Goal: Task Accomplishment & Management: Use online tool/utility

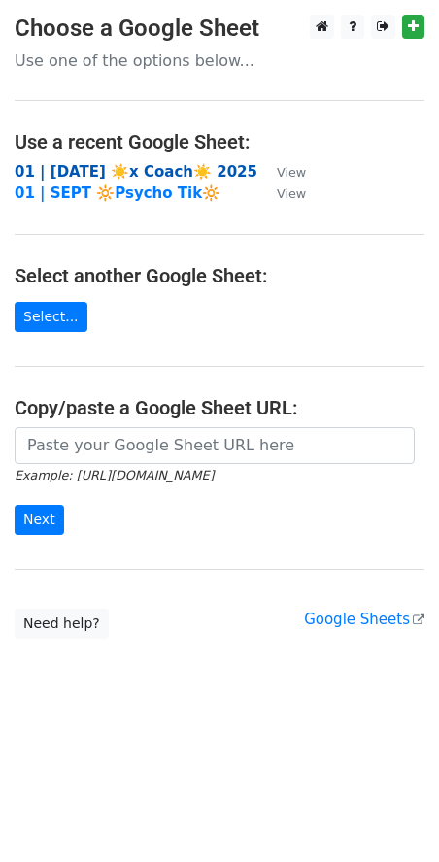
click at [118, 171] on strong "01 | SEP 19 ☀️x Coach☀️ 2025" at bounding box center [136, 171] width 243 height 17
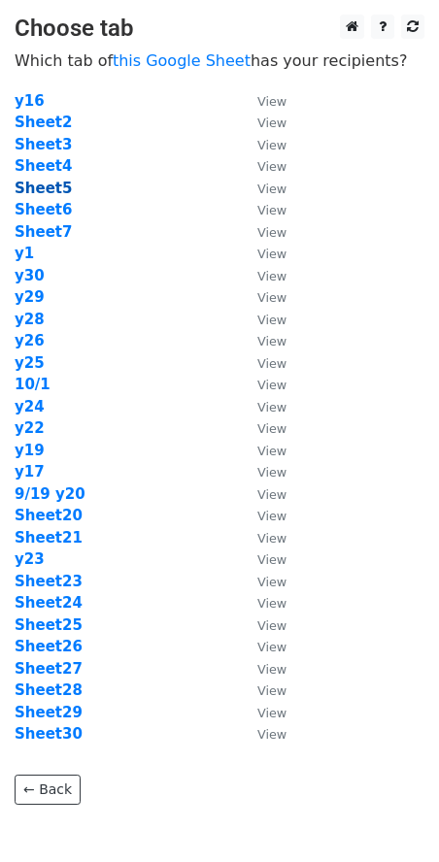
click at [53, 191] on strong "Sheet5" at bounding box center [43, 188] width 57 height 17
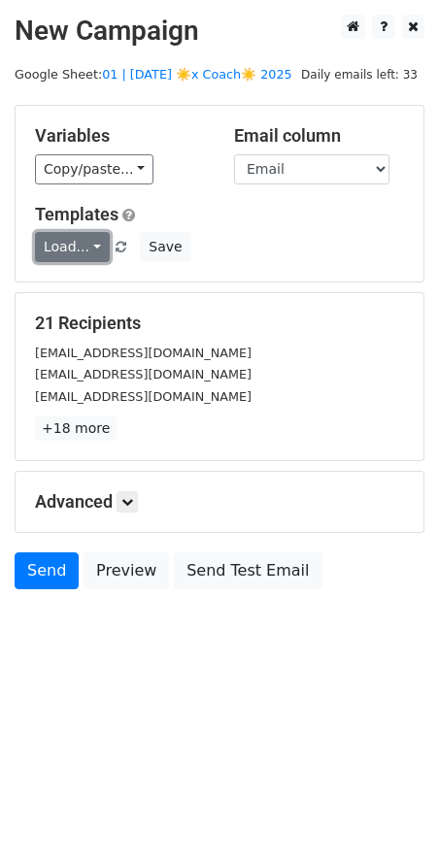
click at [74, 249] on link "Load..." at bounding box center [72, 247] width 75 height 30
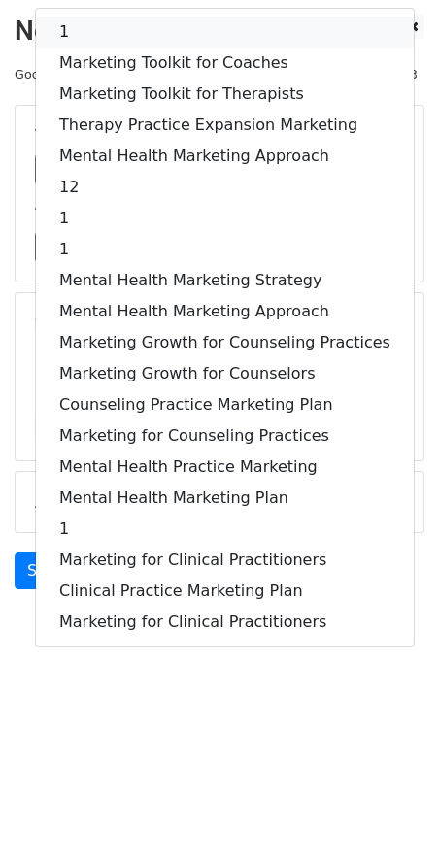
click at [160, 32] on link "1" at bounding box center [225, 32] width 378 height 31
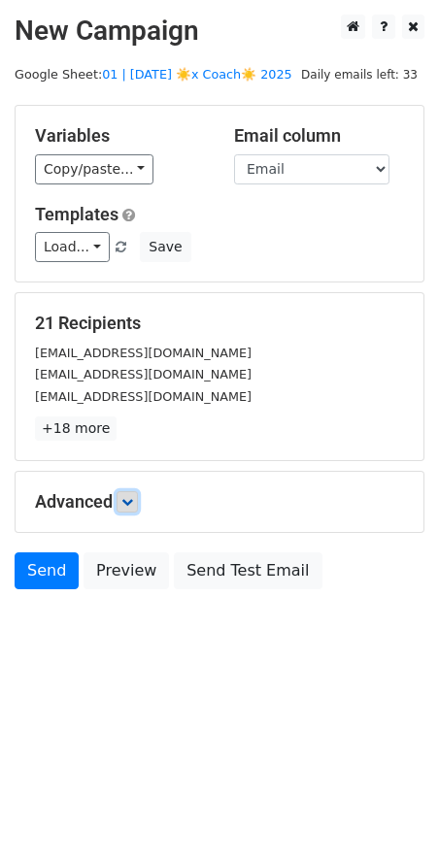
click at [126, 499] on icon at bounding box center [127, 502] width 12 height 12
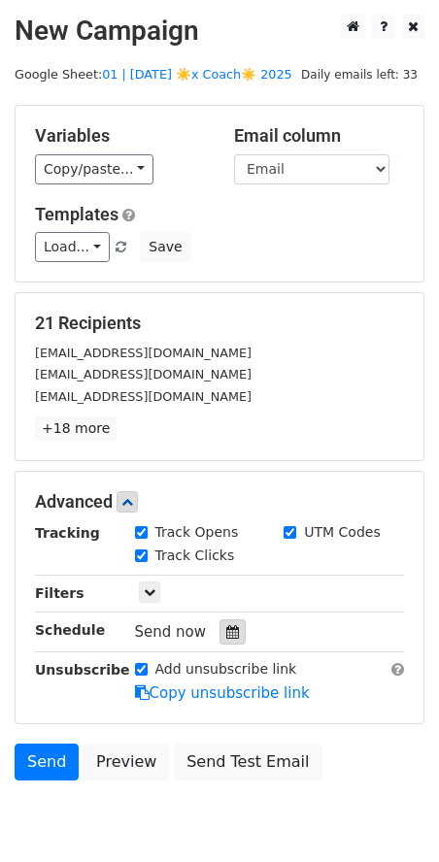
click at [226, 633] on icon at bounding box center [232, 632] width 13 height 14
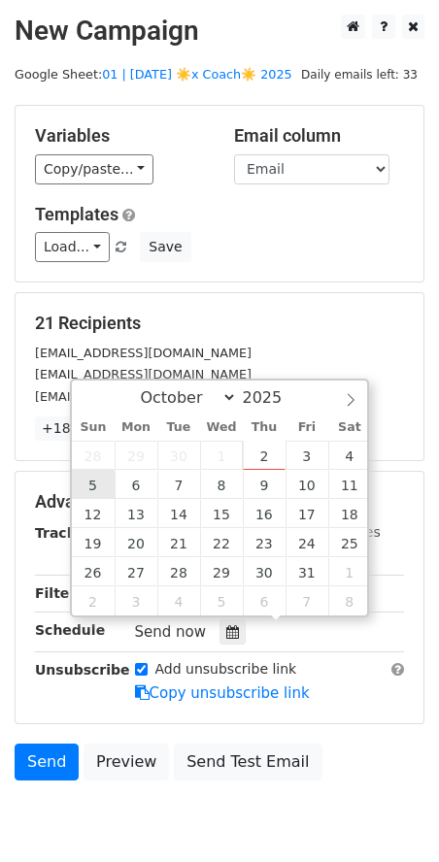
type input "2025-10-05 12:00"
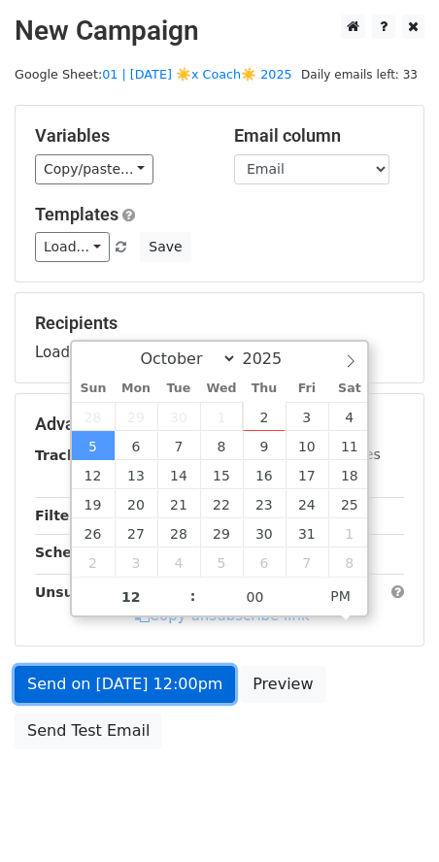
click at [112, 666] on link "Send on Oct 5 at 12:00pm" at bounding box center [125, 684] width 220 height 37
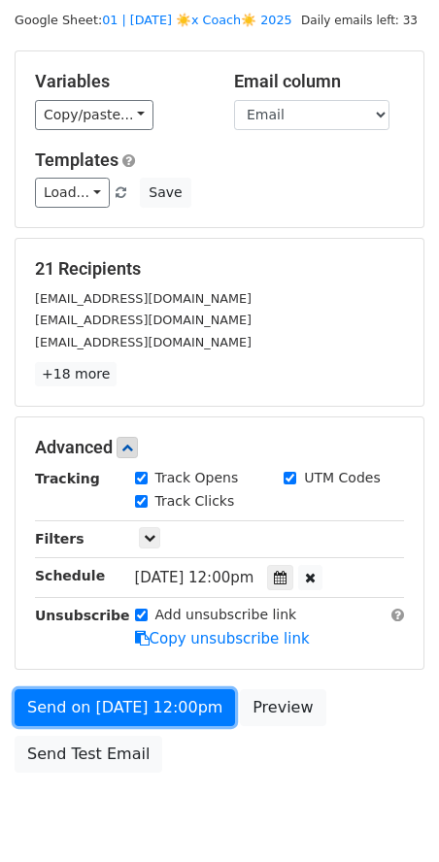
scroll to position [101, 0]
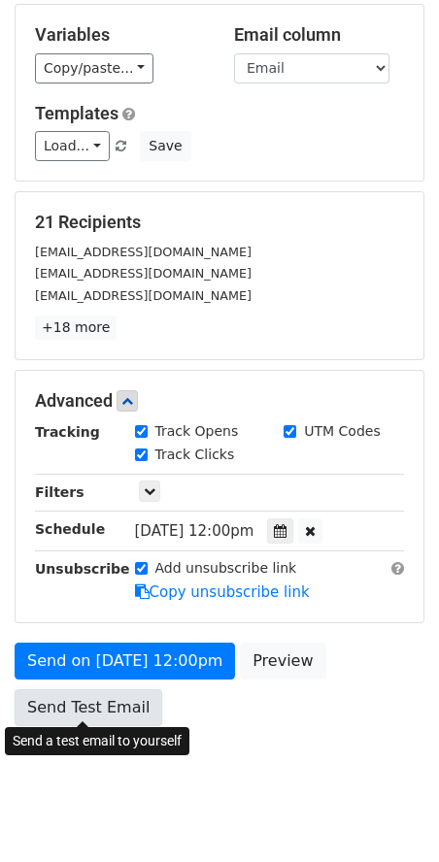
click at [111, 703] on link "Send Test Email" at bounding box center [89, 708] width 148 height 37
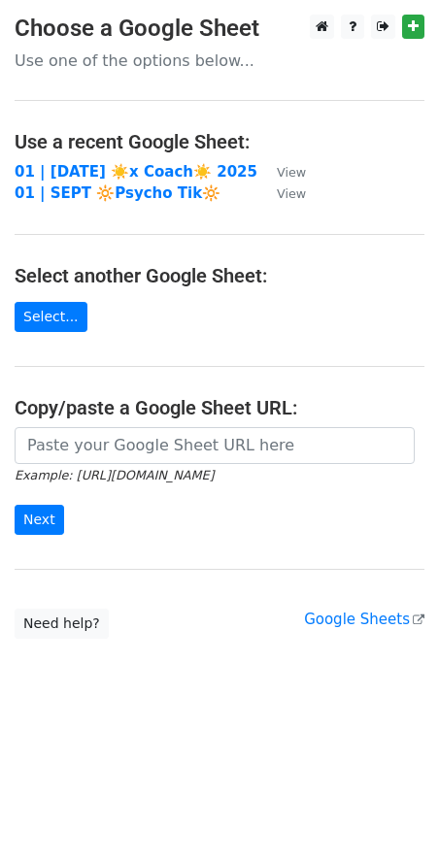
click at [156, 165] on strong "01 | SEP 19 ☀️x Coach☀️ 2025" at bounding box center [136, 171] width 243 height 17
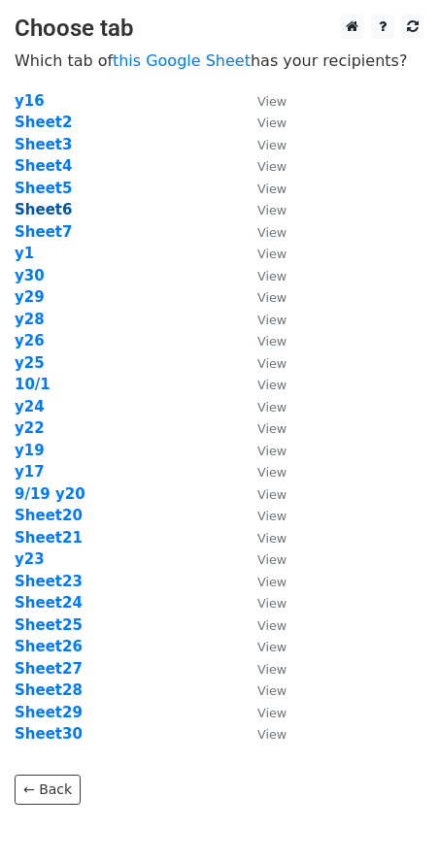
click at [31, 204] on strong "Sheet6" at bounding box center [43, 209] width 57 height 17
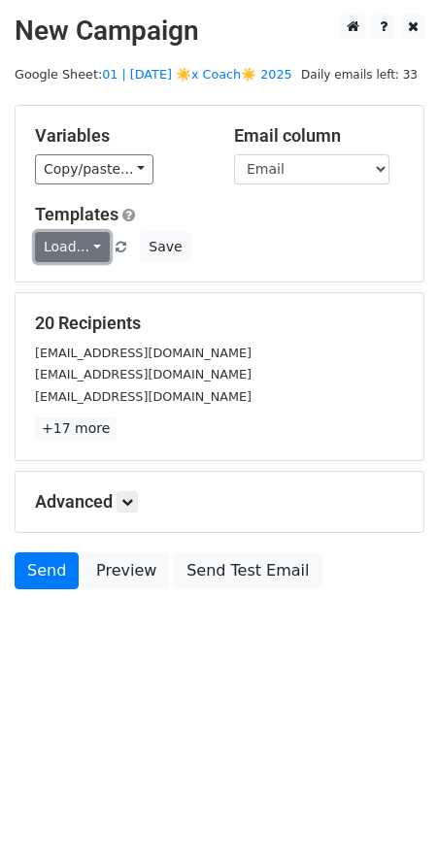
click at [55, 236] on link "Load..." at bounding box center [72, 247] width 75 height 30
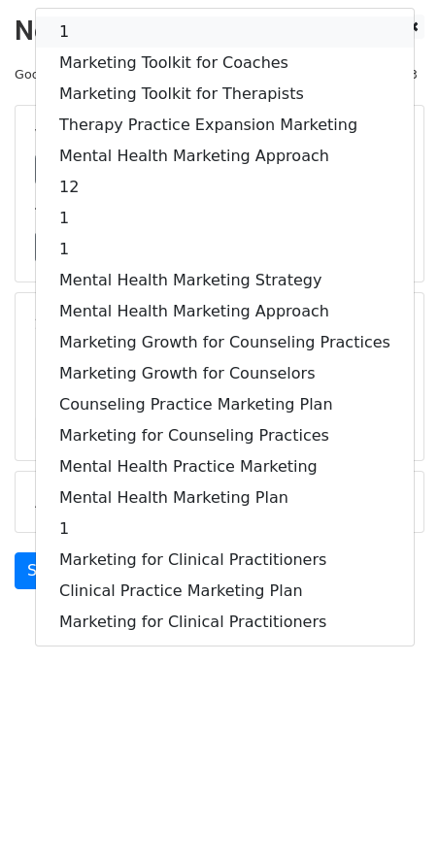
click at [134, 39] on link "1" at bounding box center [225, 32] width 378 height 31
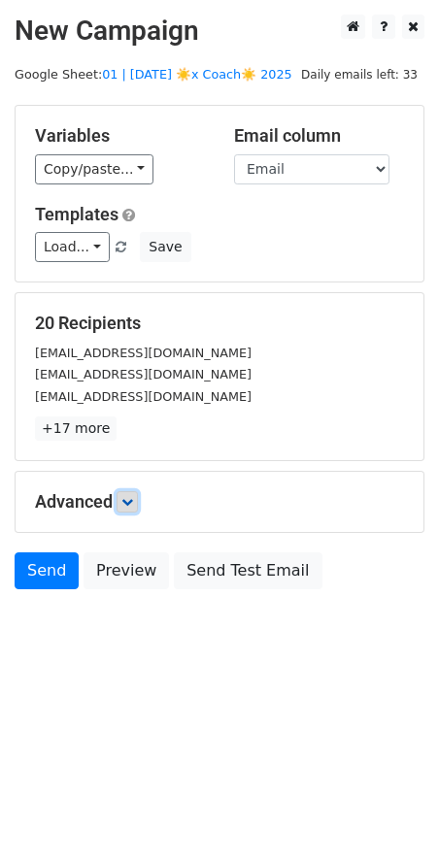
click at [131, 496] on icon at bounding box center [127, 502] width 12 height 12
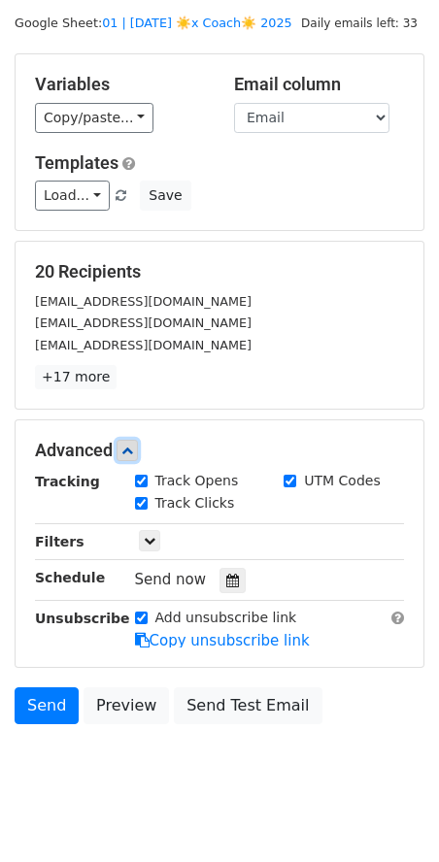
scroll to position [79, 0]
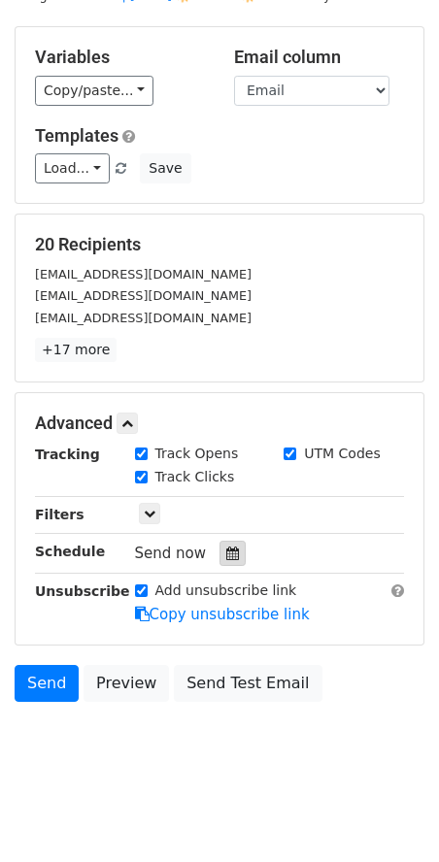
click at [229, 553] on icon at bounding box center [232, 554] width 13 height 14
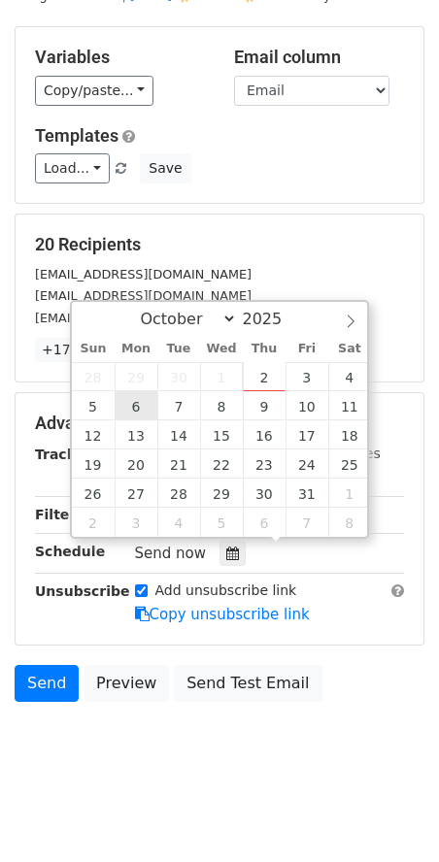
type input "2025-10-06 12:00"
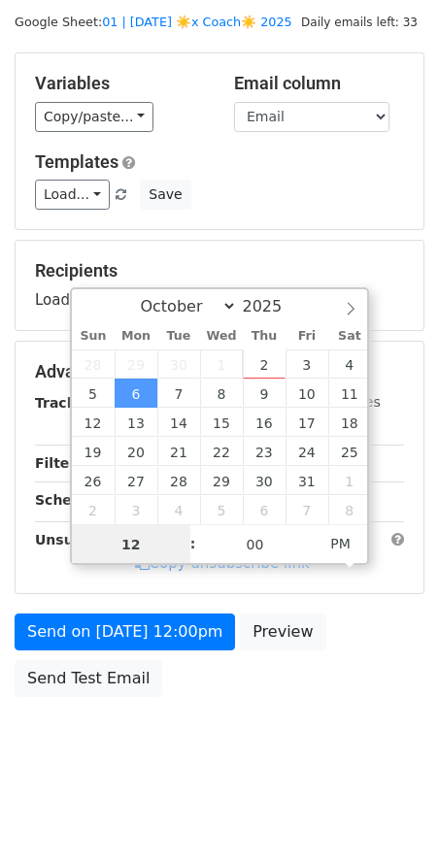
scroll to position [48, 0]
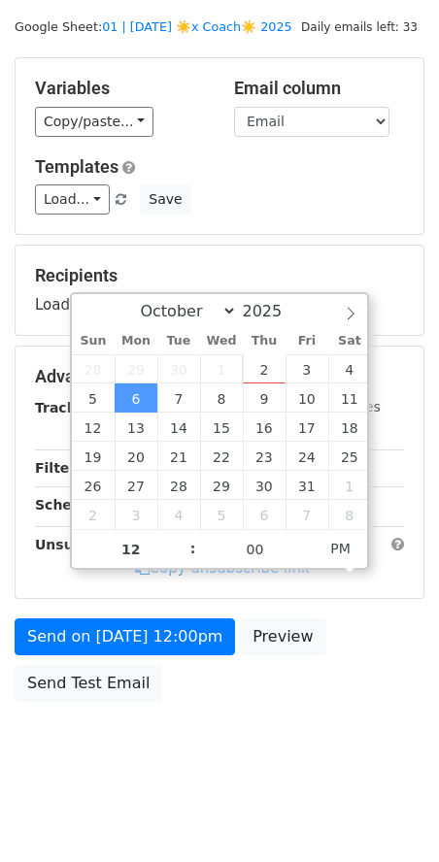
click at [87, 655] on div "Send on Oct 6 at 12:00pm Preview Send Test Email" at bounding box center [219, 665] width 439 height 93
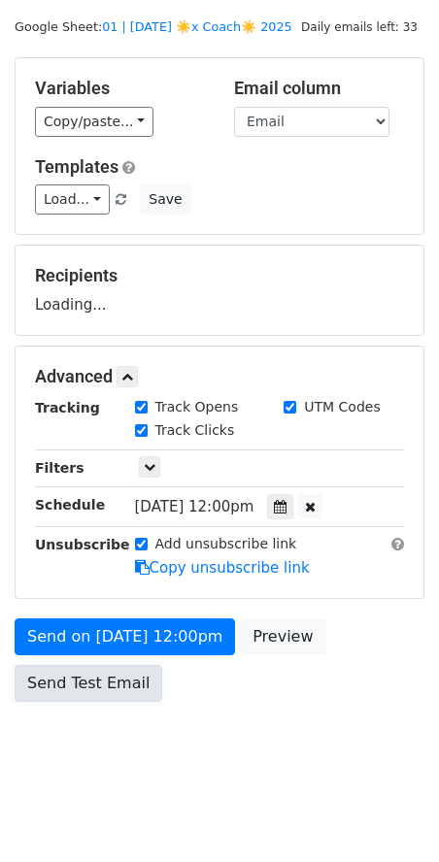
click at [83, 693] on link "Send Test Email" at bounding box center [89, 683] width 148 height 37
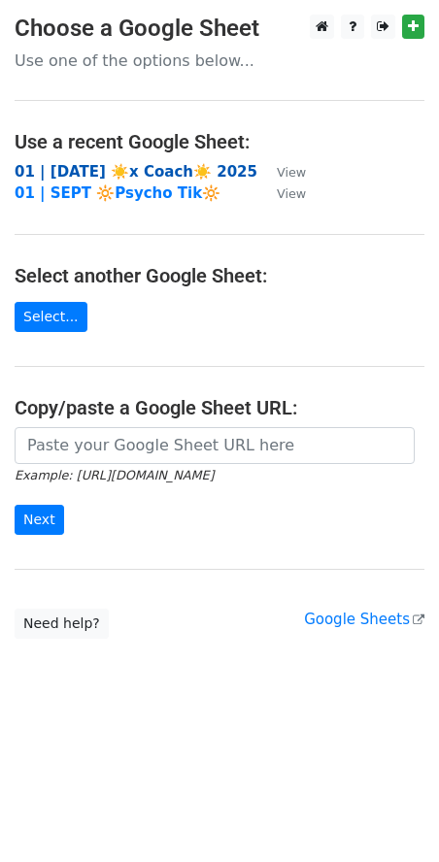
click at [156, 167] on strong "01 | [DATE] ☀️x Coach☀️ 2025" at bounding box center [136, 171] width 243 height 17
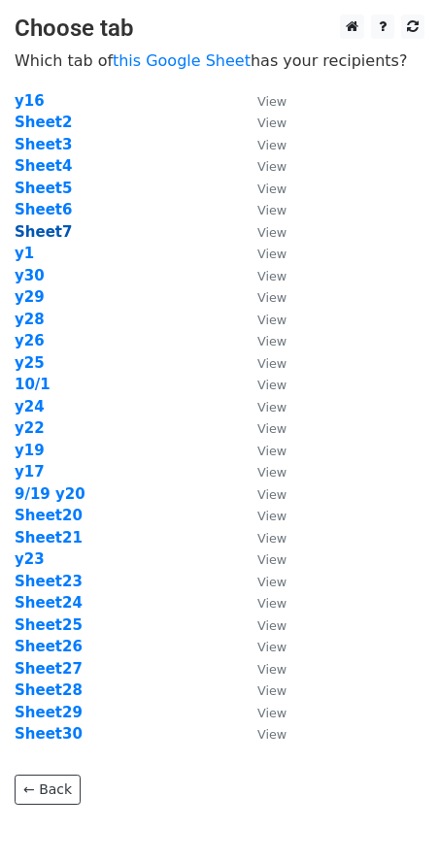
click at [36, 227] on strong "Sheet7" at bounding box center [43, 231] width 57 height 17
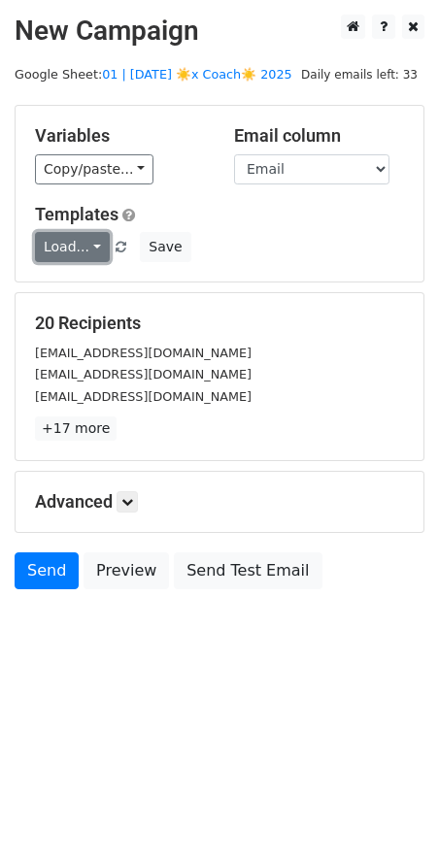
click at [69, 250] on link "Load..." at bounding box center [72, 247] width 75 height 30
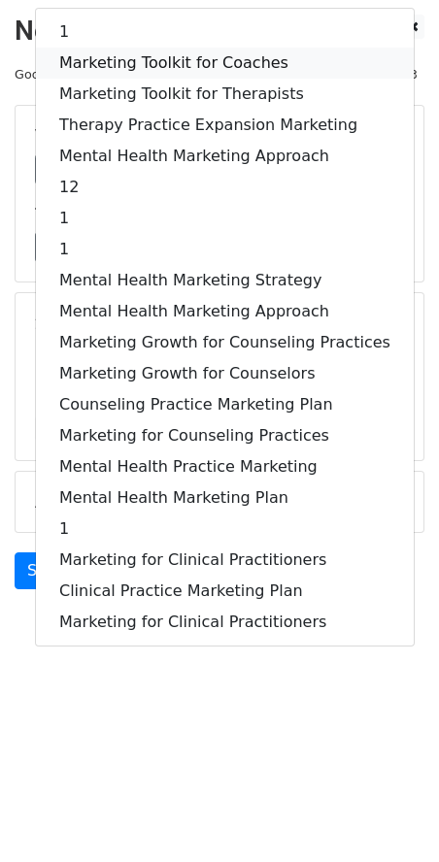
click at [154, 65] on link "Marketing Toolkit for Coaches" at bounding box center [225, 63] width 378 height 31
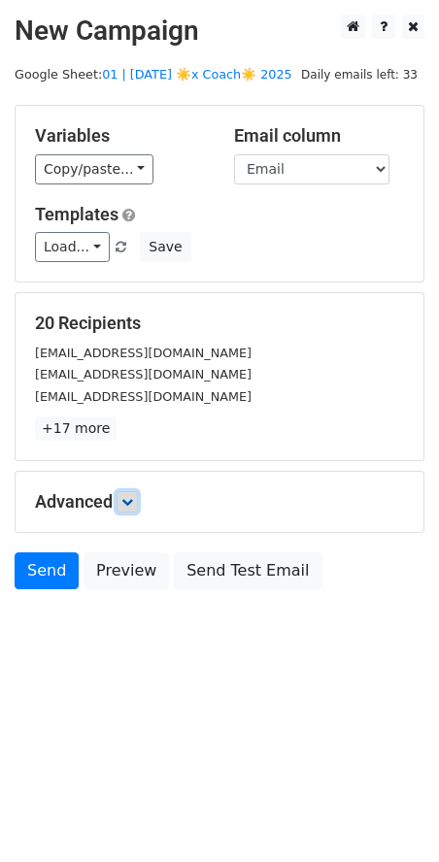
click at [133, 496] on icon at bounding box center [127, 502] width 12 height 12
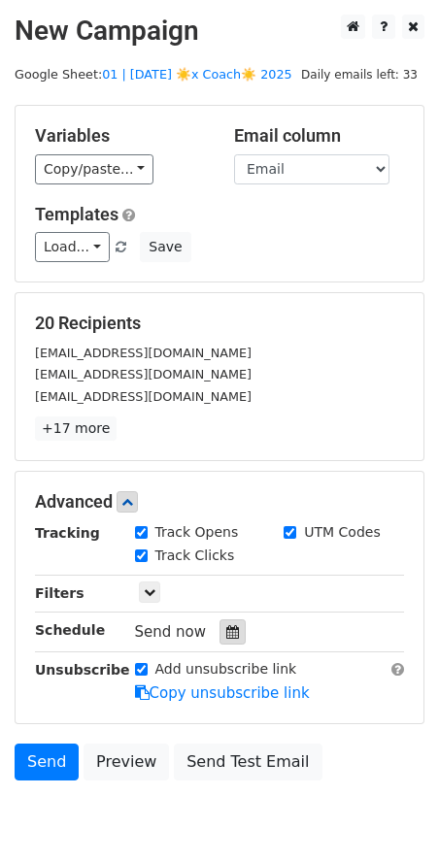
click at [226, 632] on icon at bounding box center [232, 632] width 13 height 14
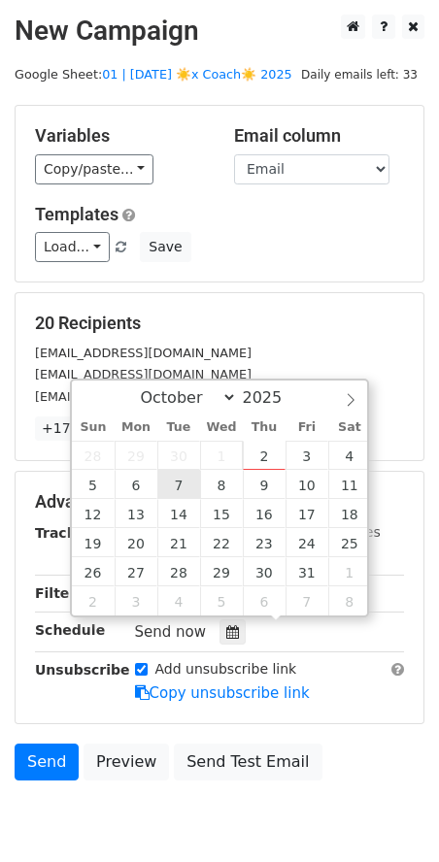
type input "[DATE] 12:00"
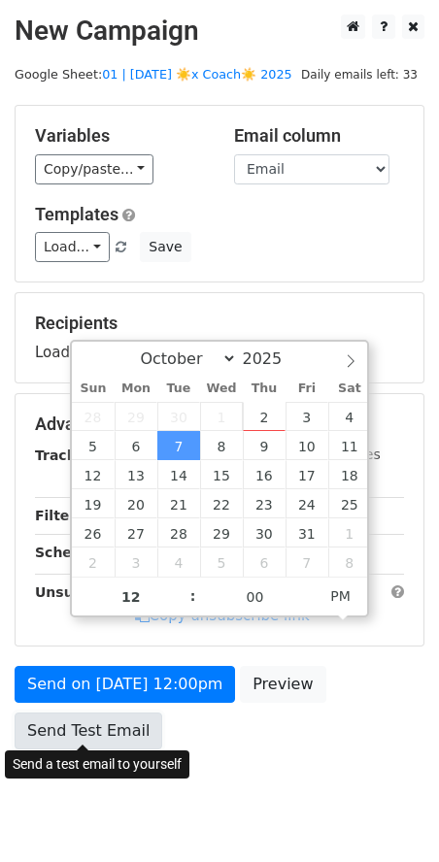
click at [90, 713] on link "Send Test Email" at bounding box center [89, 731] width 148 height 37
